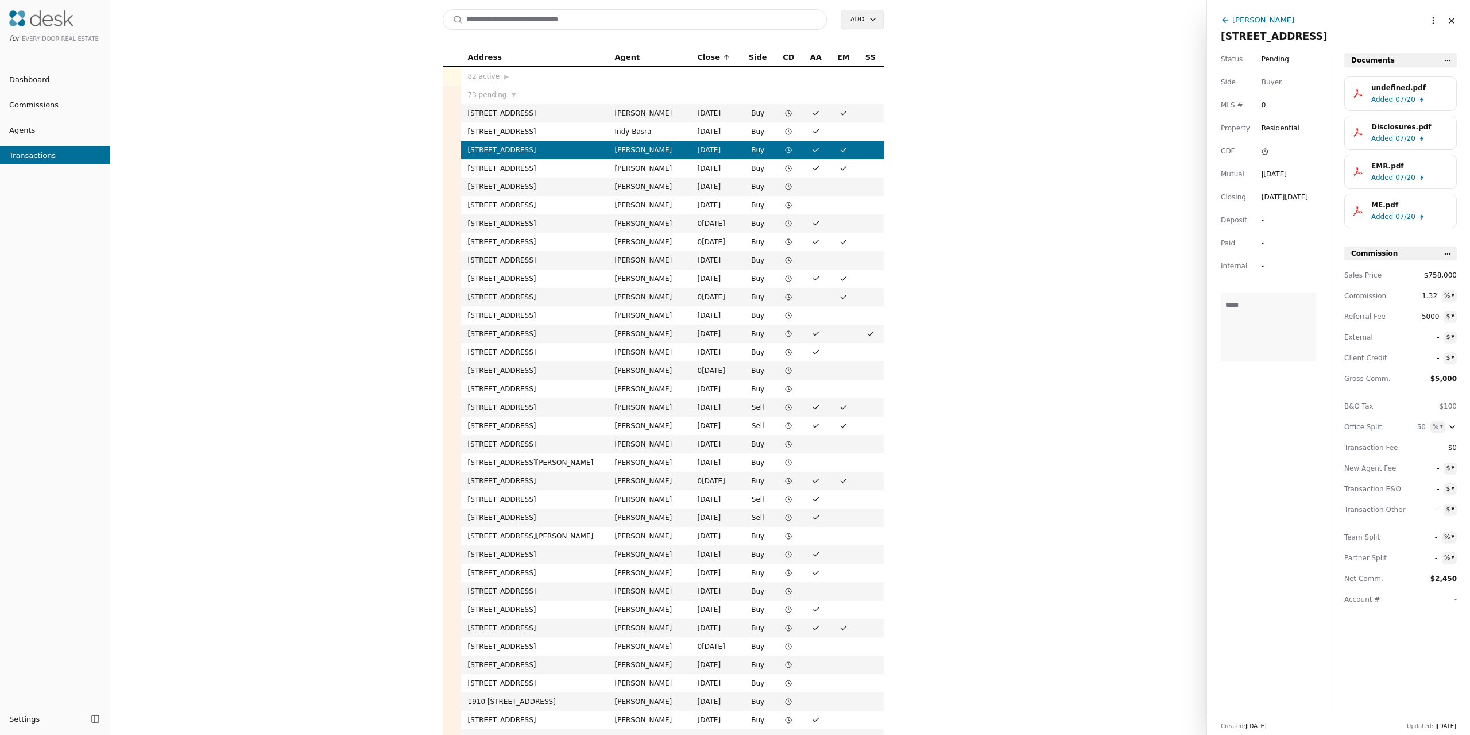
click at [16, 126] on span "Agents" at bounding box center [17, 130] width 35 height 12
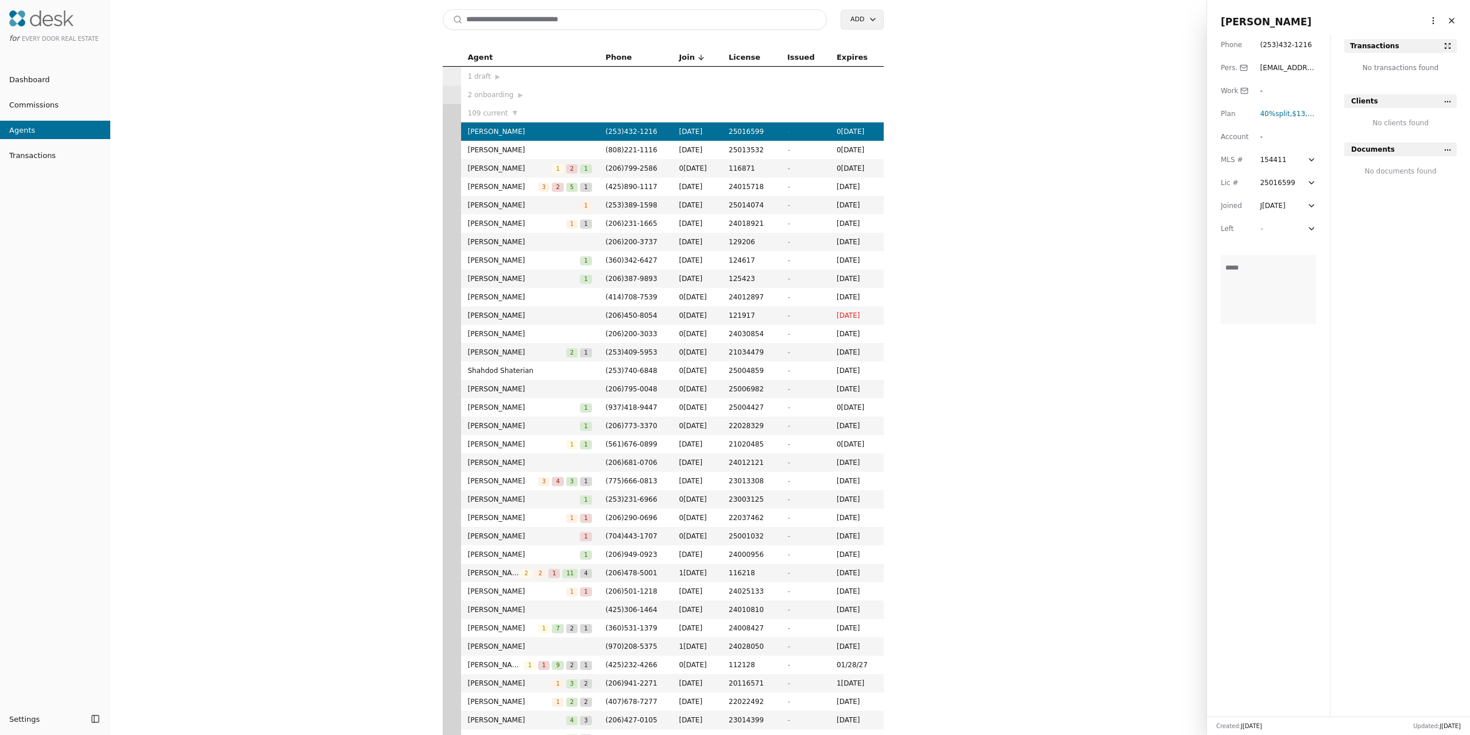
click at [493, 14] on input at bounding box center [635, 19] width 385 height 21
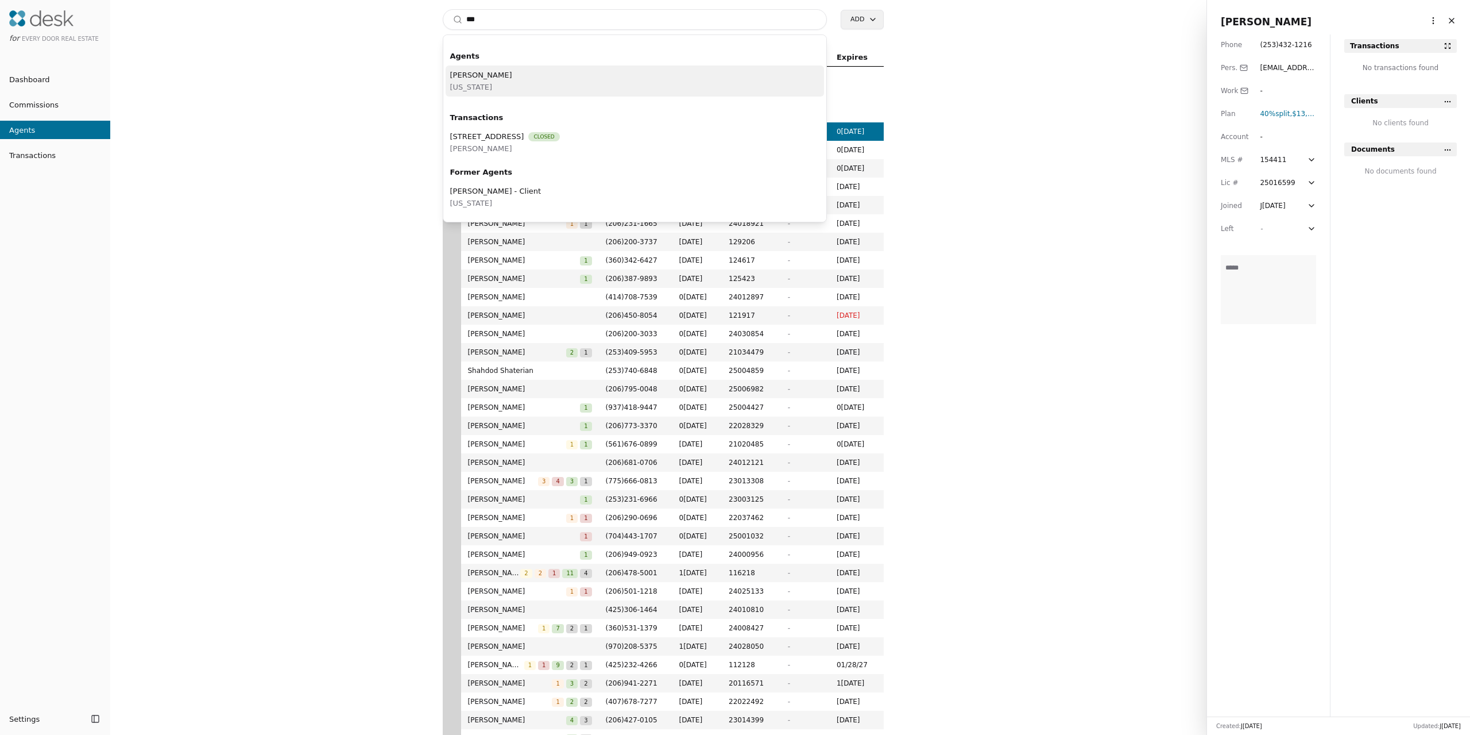
type input "***"
click at [496, 70] on span "[PERSON_NAME]" at bounding box center [481, 75] width 62 height 12
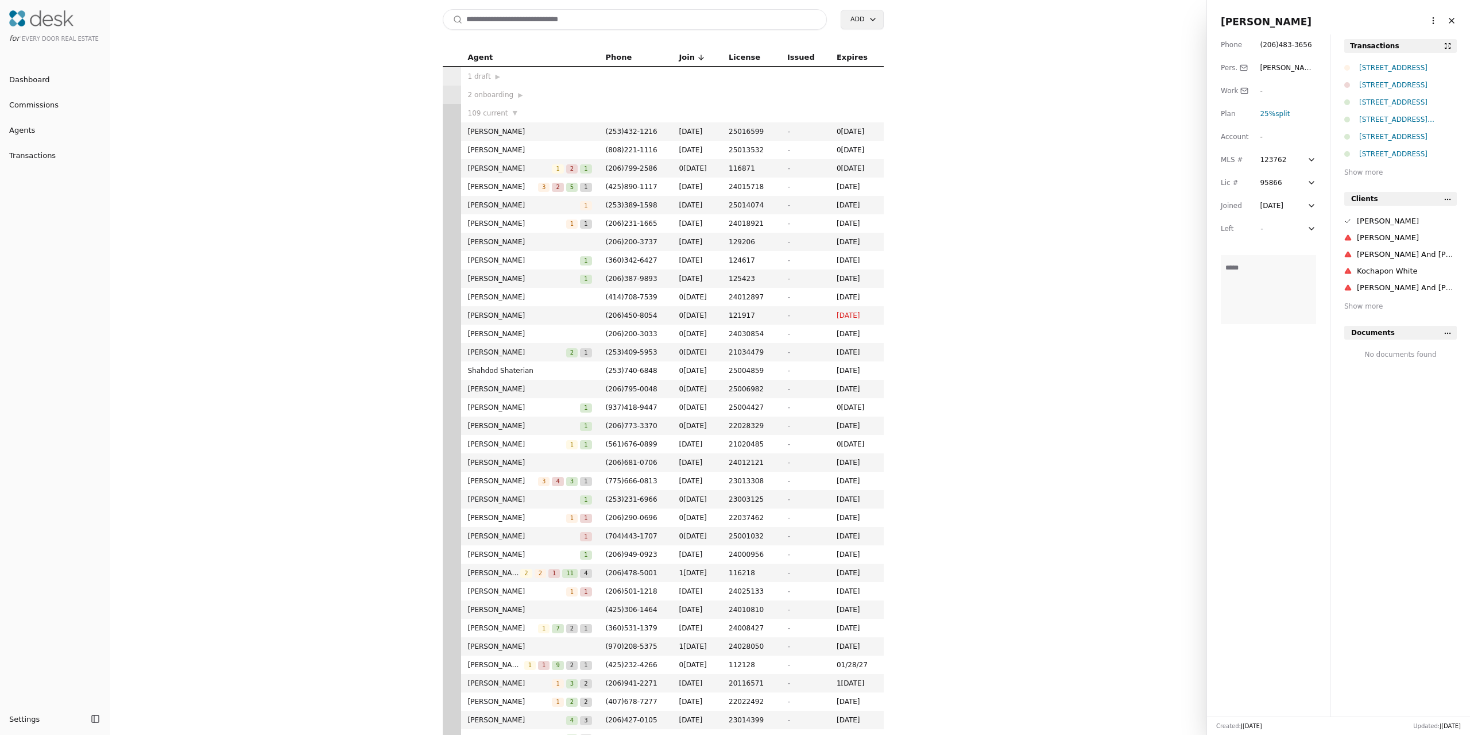
click at [1387, 64] on div "[STREET_ADDRESS]" at bounding box center [1409, 67] width 98 height 11
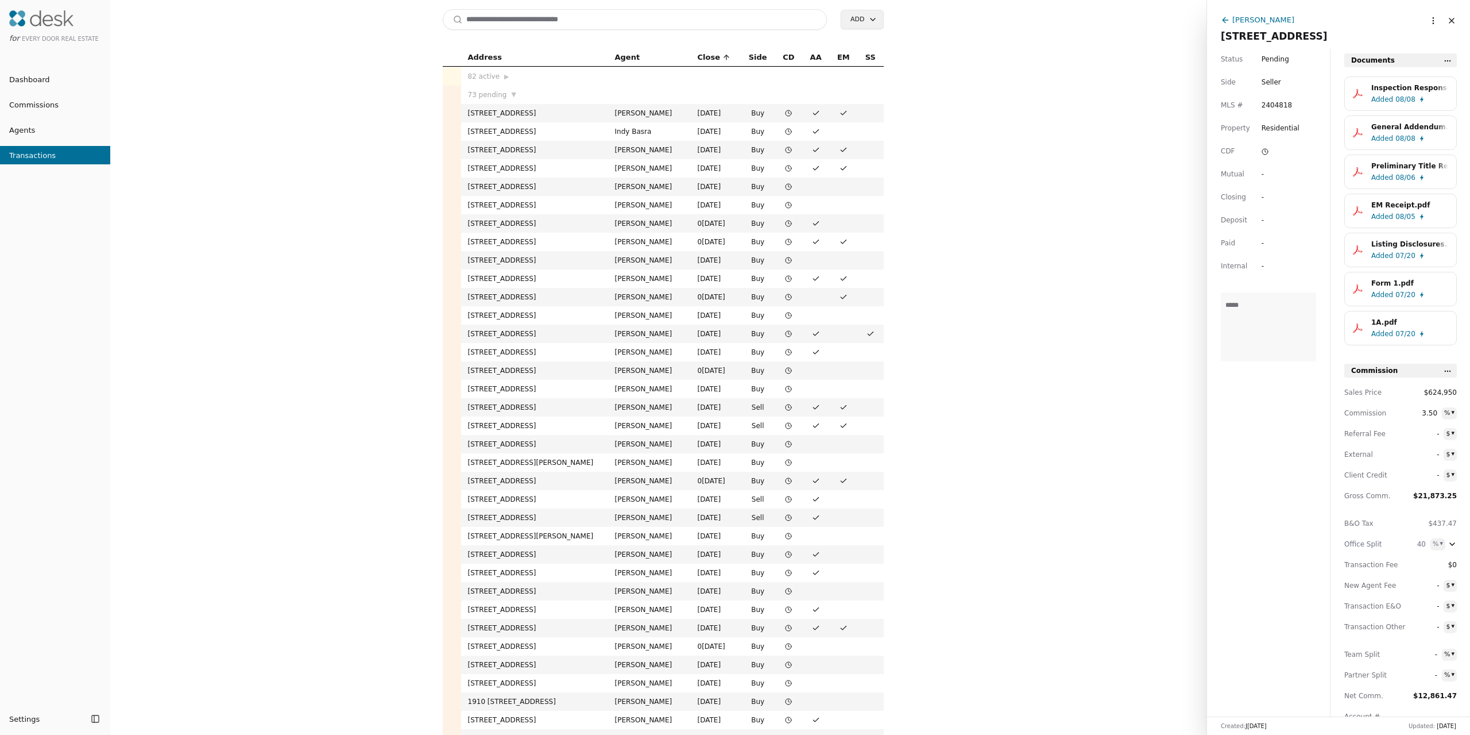
click at [1404, 92] on div "Inspection Response for Form [STREET_ADDRESS]pdf" at bounding box center [1410, 87] width 77 height 11
